Goal: Task Accomplishment & Management: Manage account settings

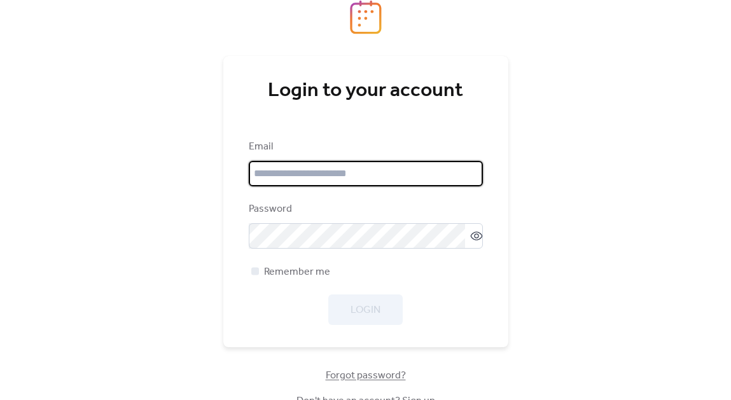
type input "**********"
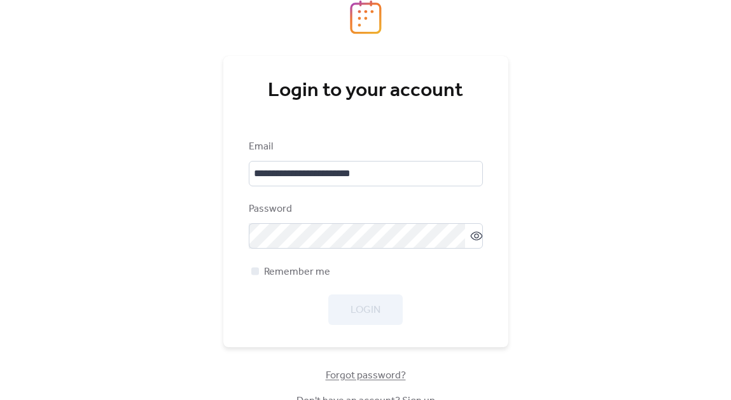
click at [372, 276] on div "Remember me" at bounding box center [366, 271] width 234 height 15
click at [356, 307] on span "Login" at bounding box center [365, 310] width 30 height 15
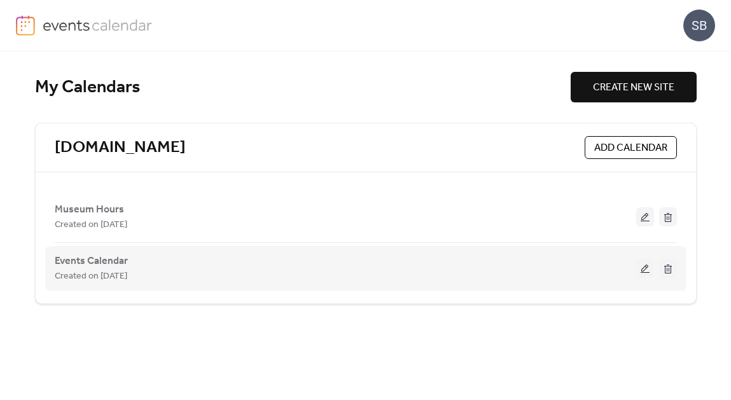
click at [156, 266] on div "Events Calendar Created on [DATE]" at bounding box center [345, 268] width 581 height 31
click at [600, 257] on div "Events Calendar Created on [DATE]" at bounding box center [345, 268] width 581 height 31
click at [98, 262] on span "Events Calendar" at bounding box center [91, 261] width 73 height 15
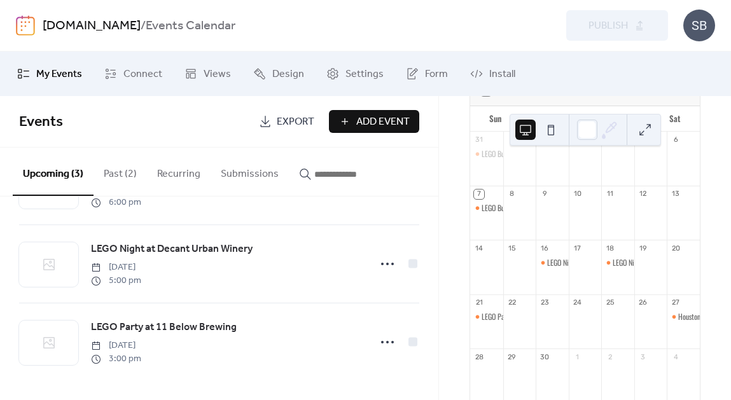
scroll to position [110, 0]
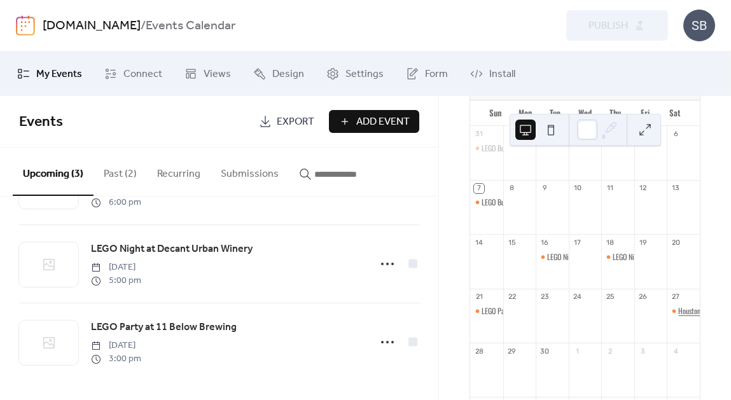
click at [678, 317] on div "Houston Toy Museum's Worldwide Day of Play" at bounding box center [740, 311] width 125 height 11
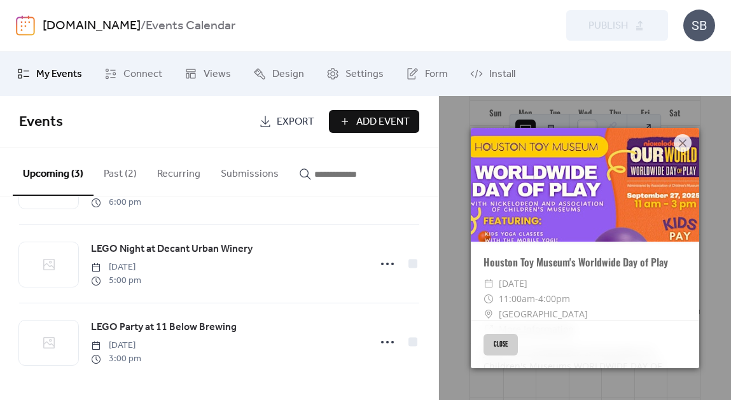
click at [513, 340] on button "Close" at bounding box center [500, 345] width 34 height 22
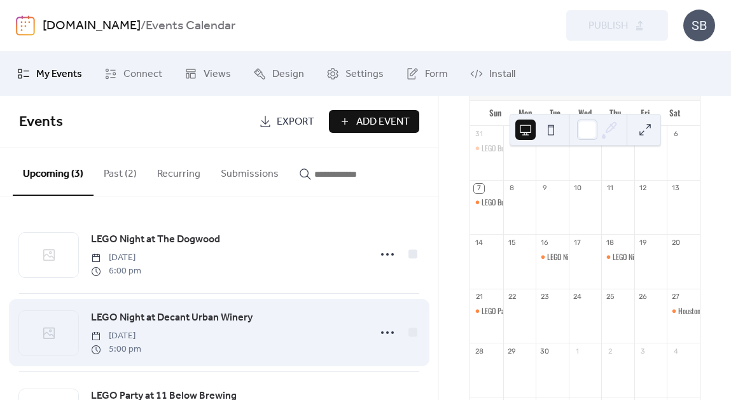
scroll to position [69, 0]
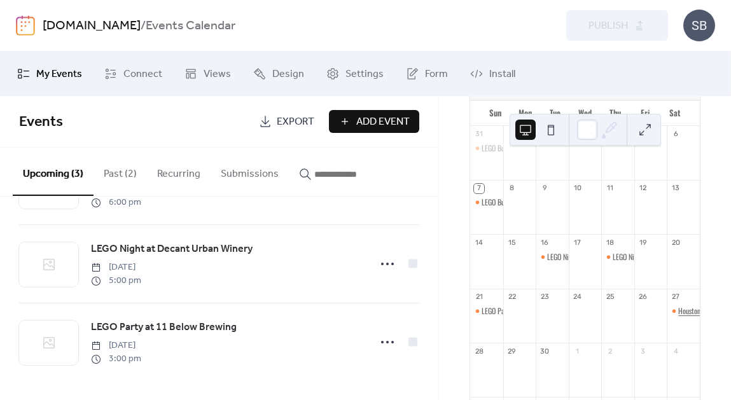
click at [678, 317] on div "Houston Toy Museum's Worldwide Day of Play" at bounding box center [740, 311] width 125 height 11
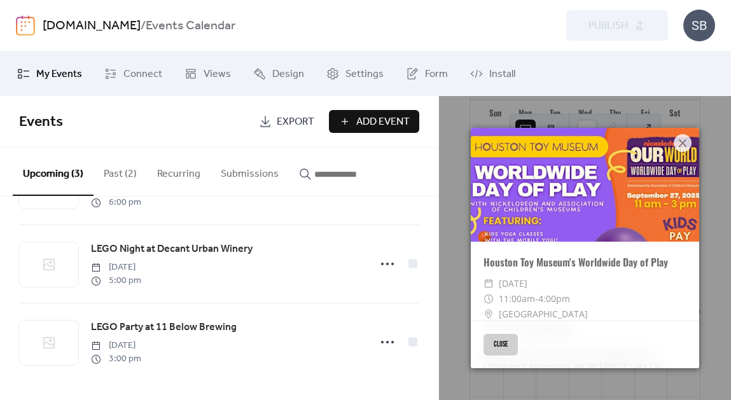
click at [495, 348] on button "Close" at bounding box center [500, 345] width 34 height 22
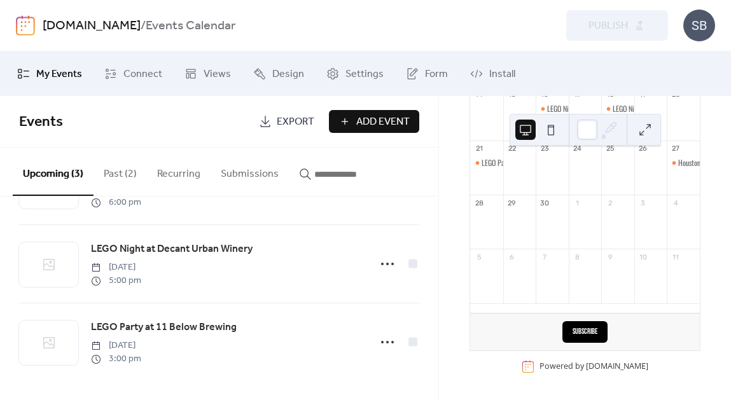
scroll to position [0, 0]
